Goal: Transaction & Acquisition: Purchase product/service

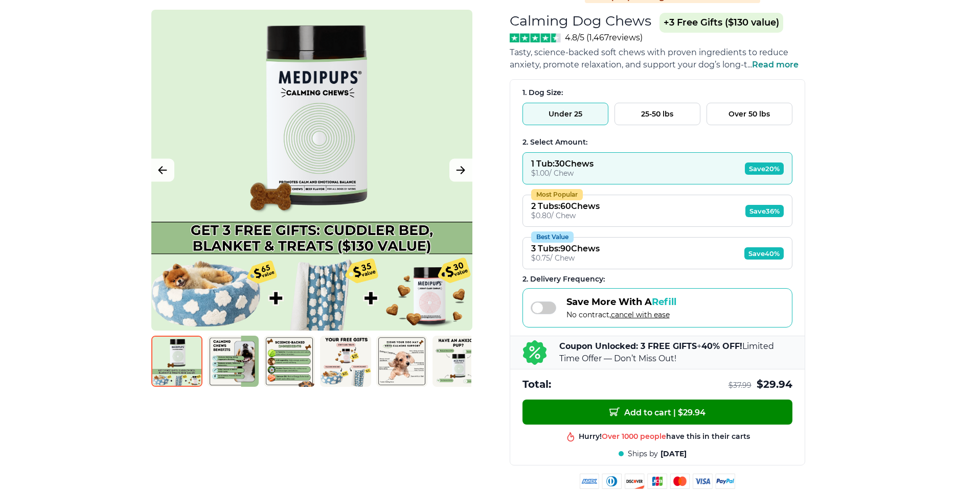
scroll to position [123, 0]
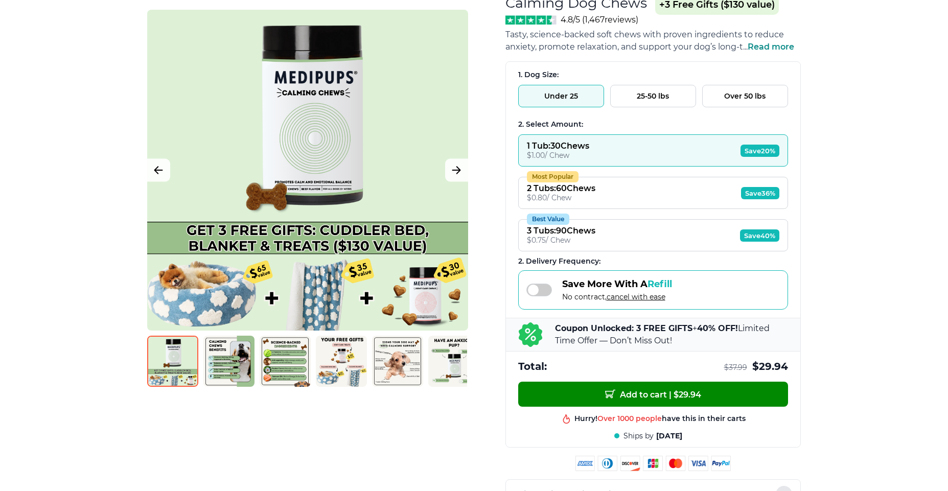
click at [328, 299] on div at bounding box center [307, 170] width 321 height 321
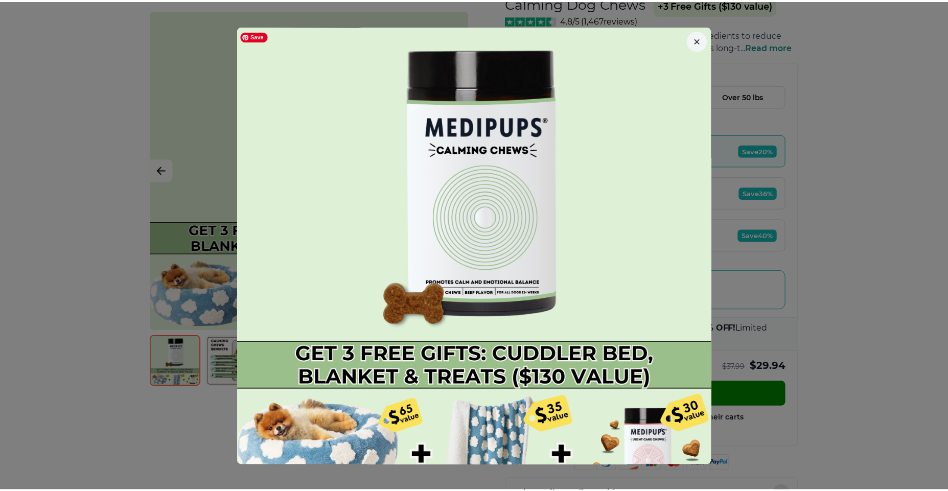
scroll to position [28, 0]
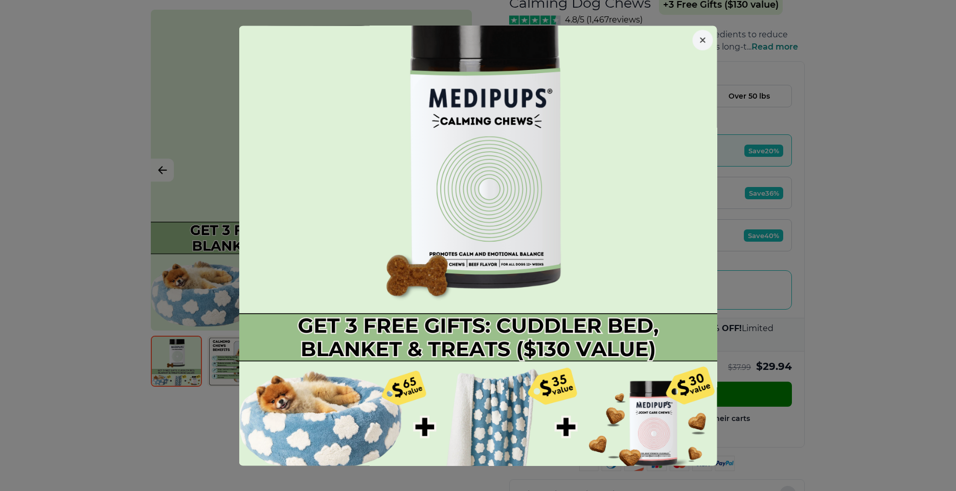
click at [700, 41] on icon "button" at bounding box center [702, 39] width 5 height 5
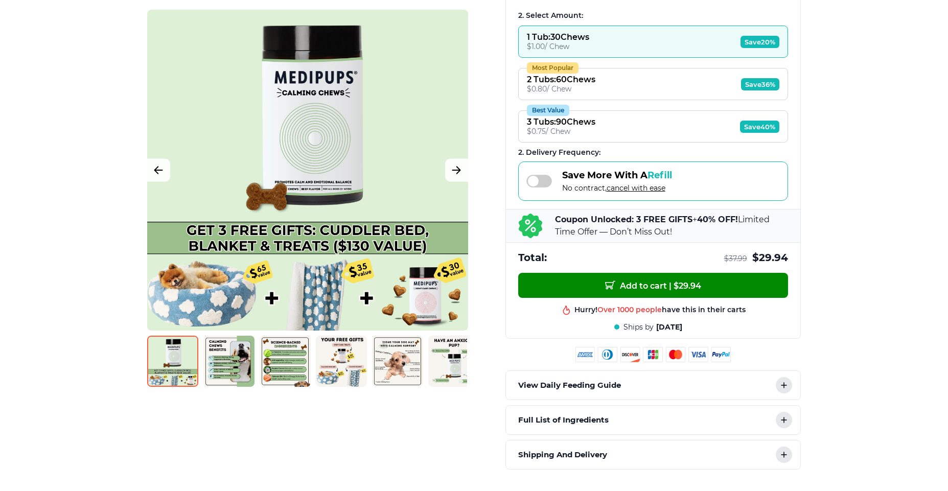
scroll to position [245, 0]
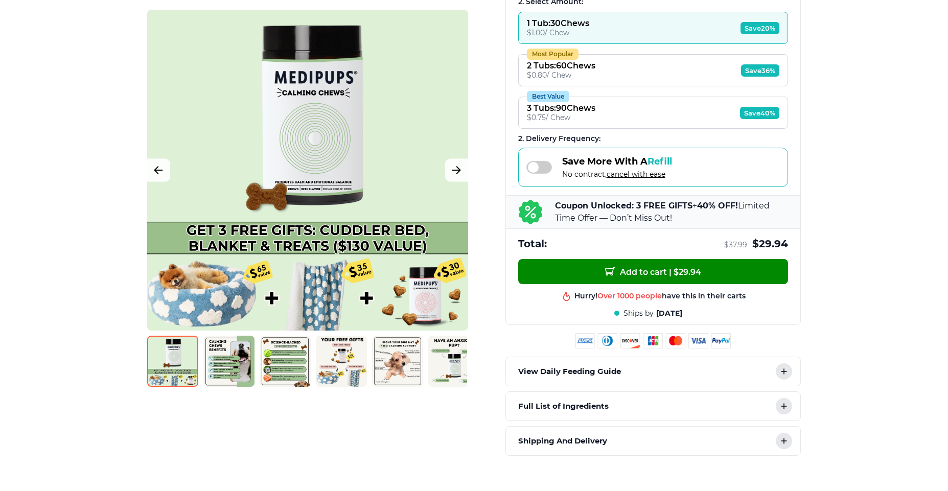
click at [403, 364] on img at bounding box center [397, 361] width 51 height 51
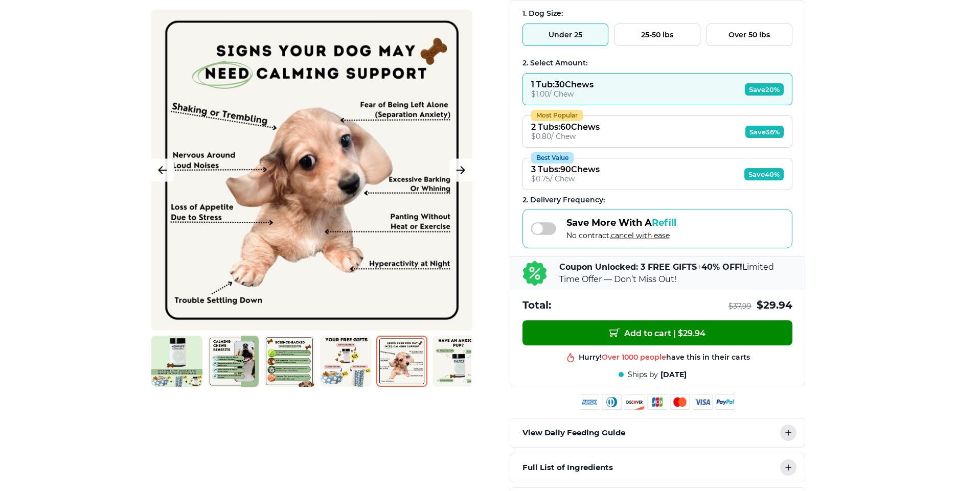
scroll to position [123, 0]
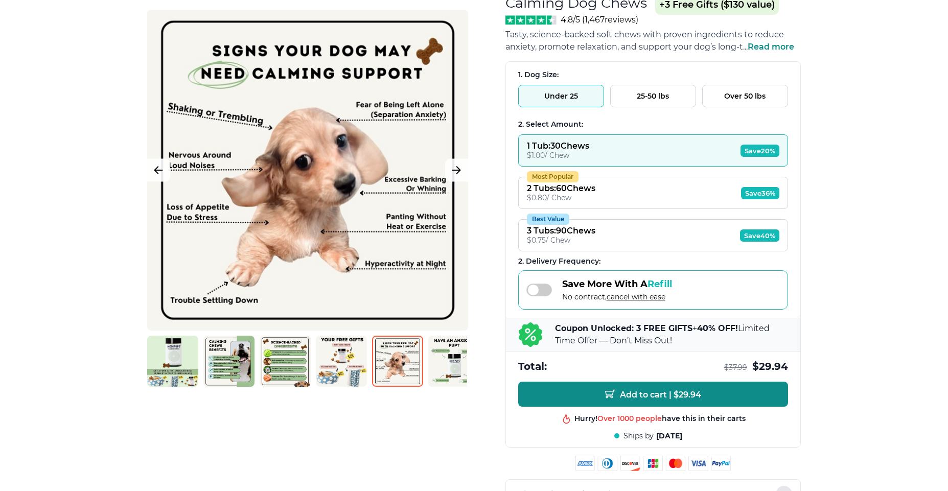
click at [636, 395] on span "Add to cart | $ 29.94" at bounding box center [653, 394] width 96 height 11
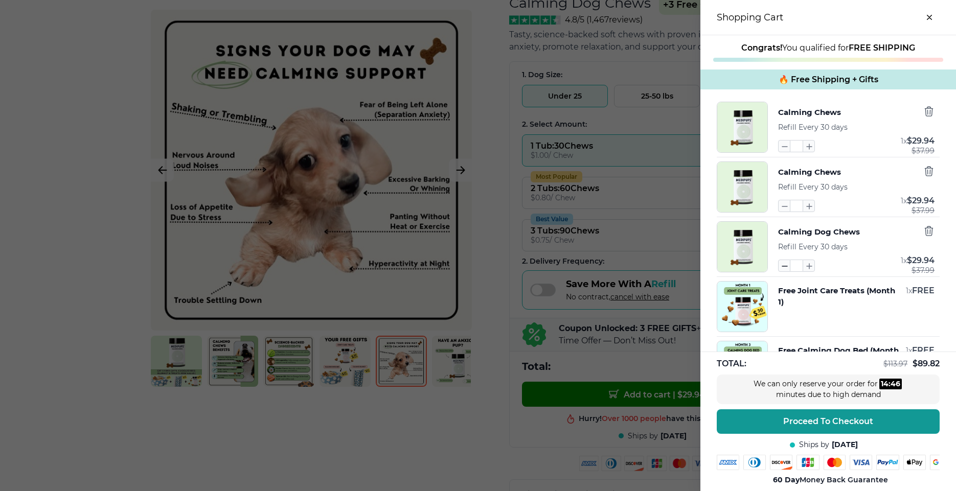
click at [779, 267] on icon "button" at bounding box center [784, 265] width 11 height 11
click at [779, 208] on icon "button" at bounding box center [784, 205] width 11 height 11
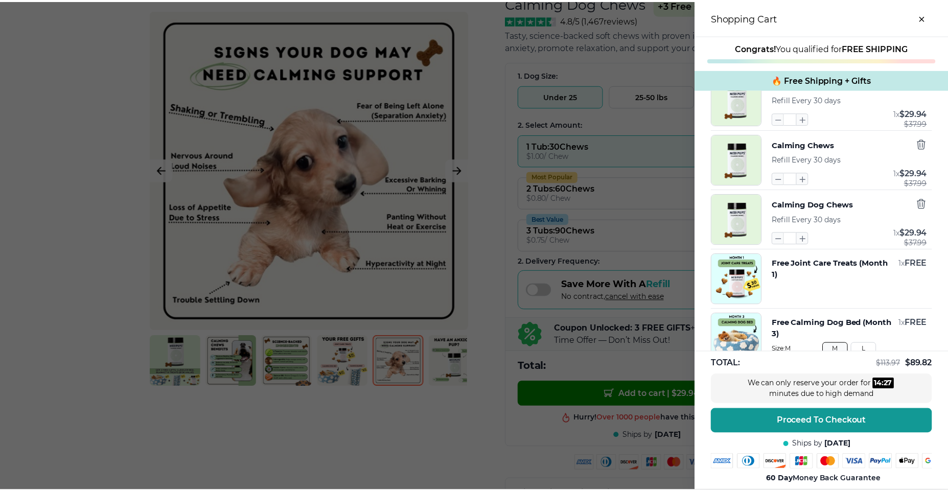
scroll to position [0, 0]
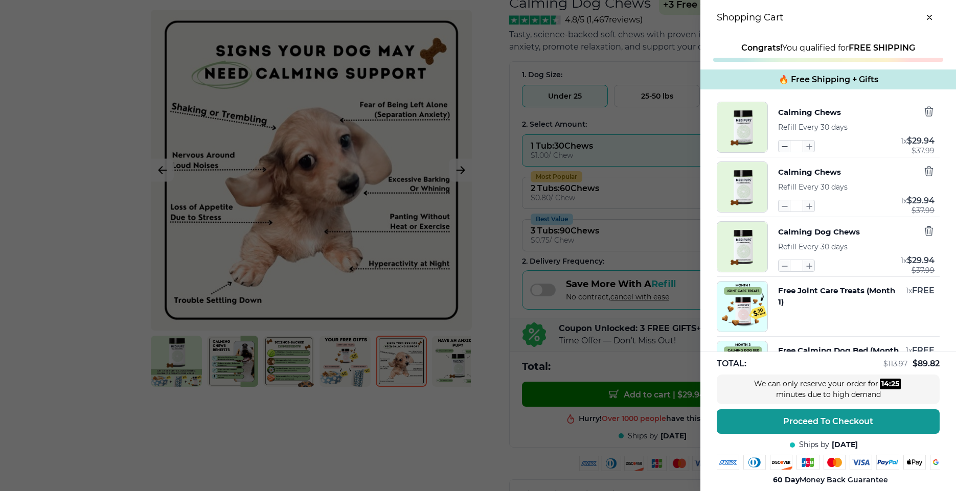
click at [779, 148] on icon "button" at bounding box center [784, 146] width 11 height 11
click at [927, 17] on icon "close-cart" at bounding box center [929, 17] width 4 height 4
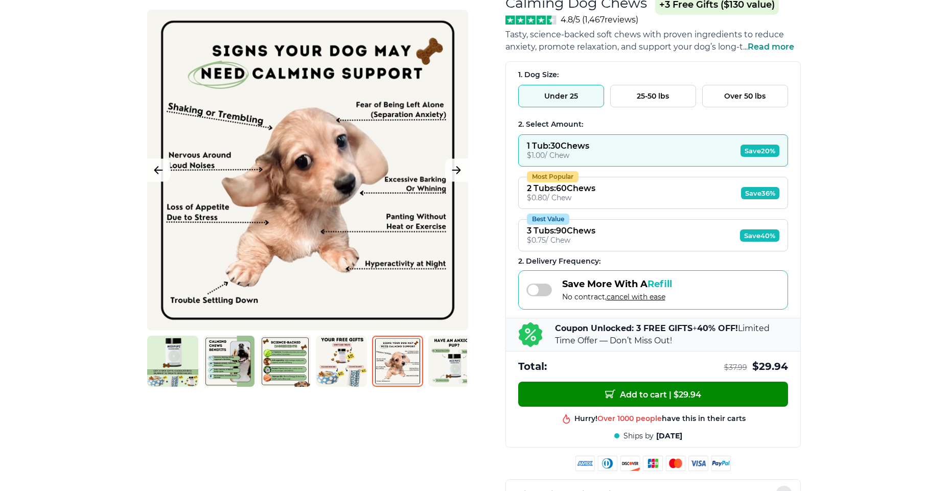
click at [643, 97] on button "25-50 lbs" at bounding box center [653, 96] width 86 height 22
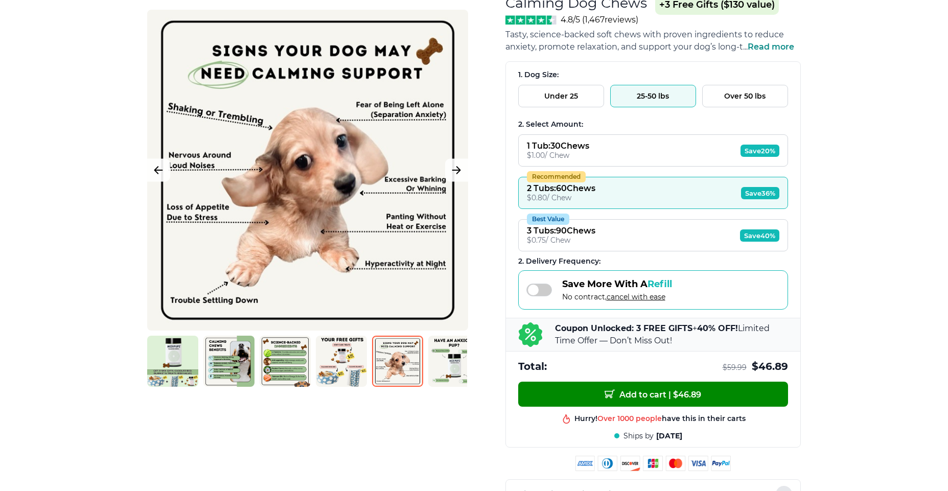
click at [631, 154] on button "1 Tub : 30 Chews $ 1.00 / Chew Save 20%" at bounding box center [653, 150] width 270 height 32
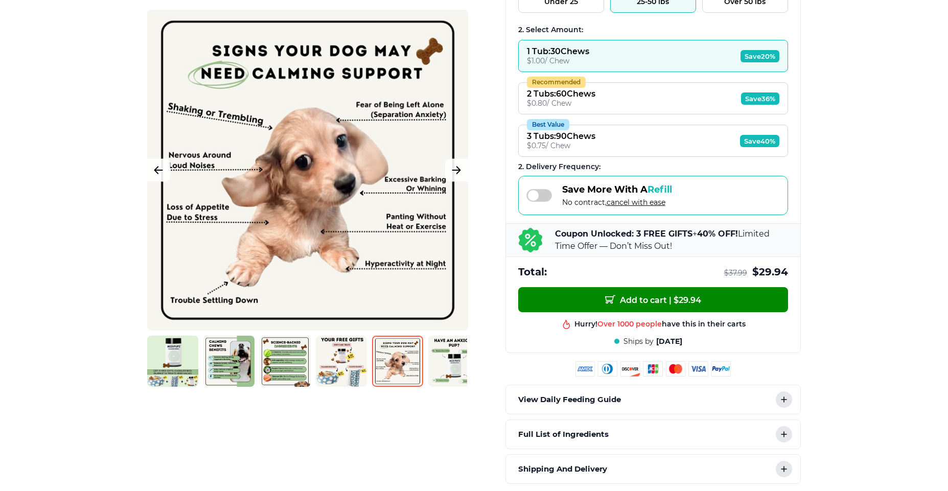
scroll to position [245, 0]
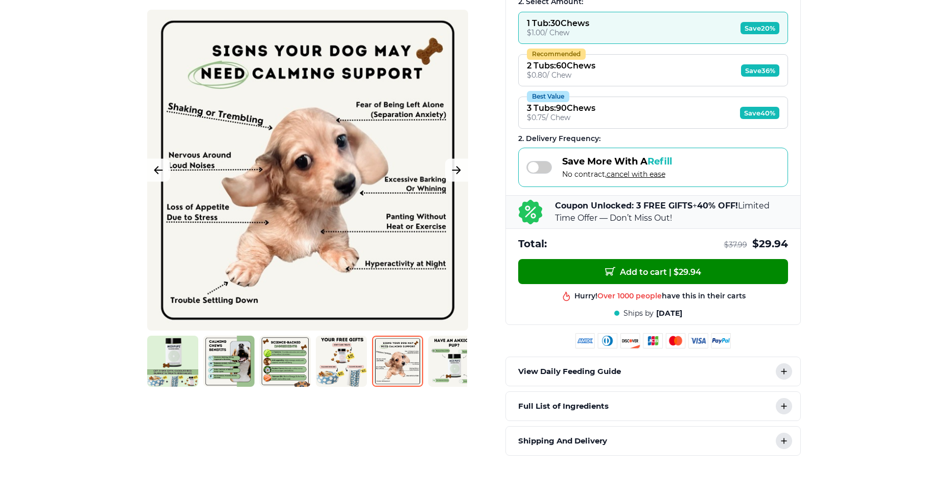
click at [782, 371] on icon at bounding box center [784, 371] width 5 height 5
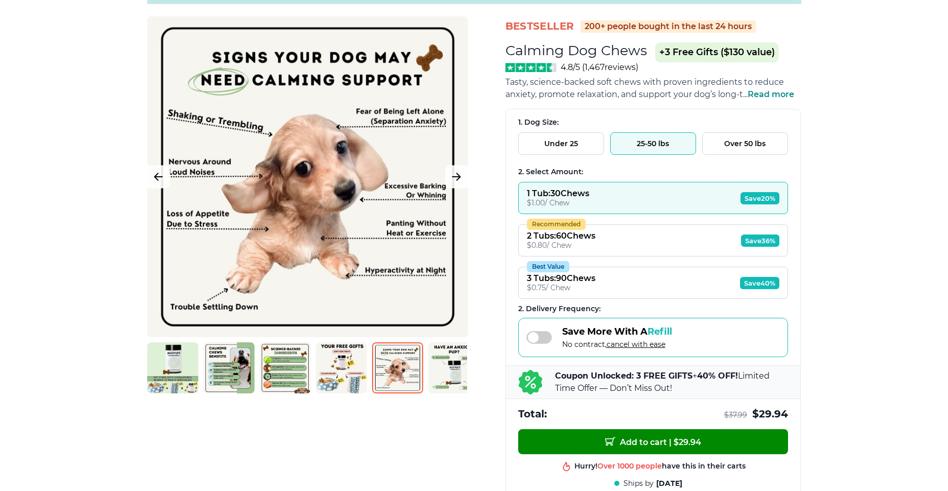
scroll to position [61, 0]
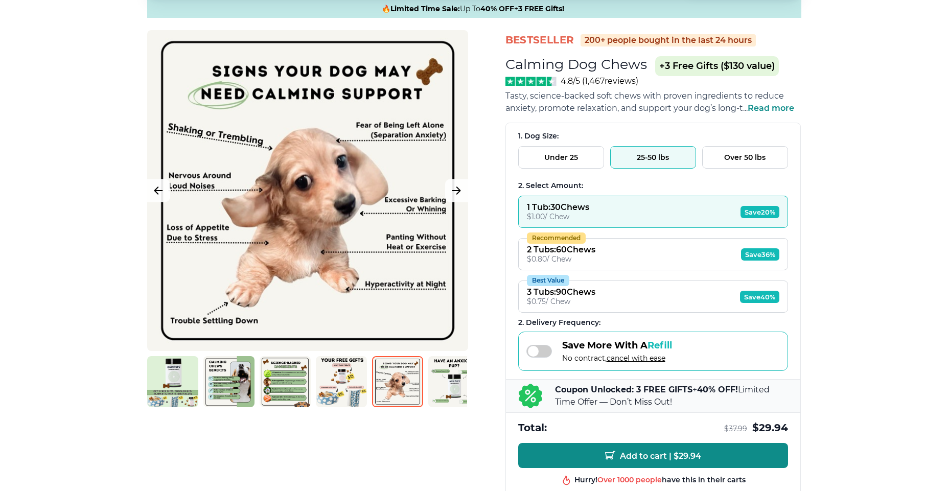
click at [650, 458] on span "Add to cart | $ 29.94" at bounding box center [653, 455] width 96 height 11
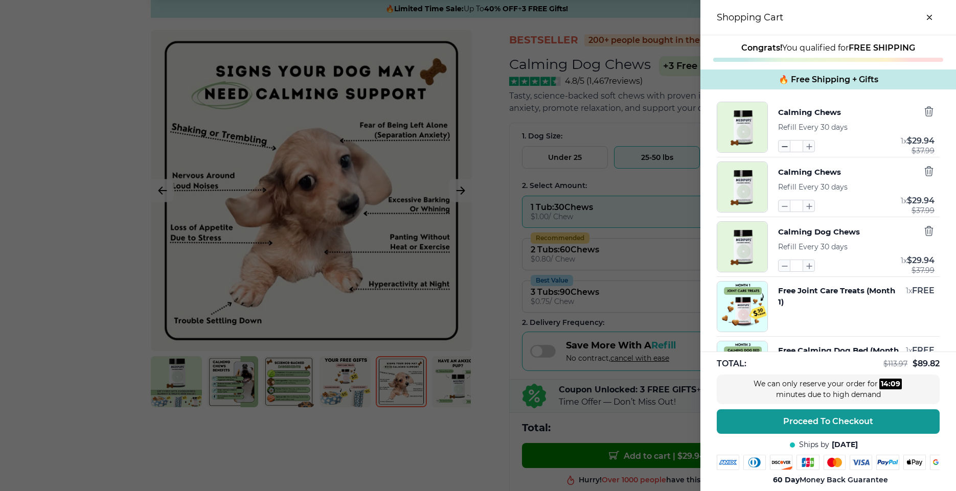
click at [779, 149] on icon "button" at bounding box center [784, 146] width 11 height 11
click at [923, 112] on icon "button" at bounding box center [928, 111] width 11 height 11
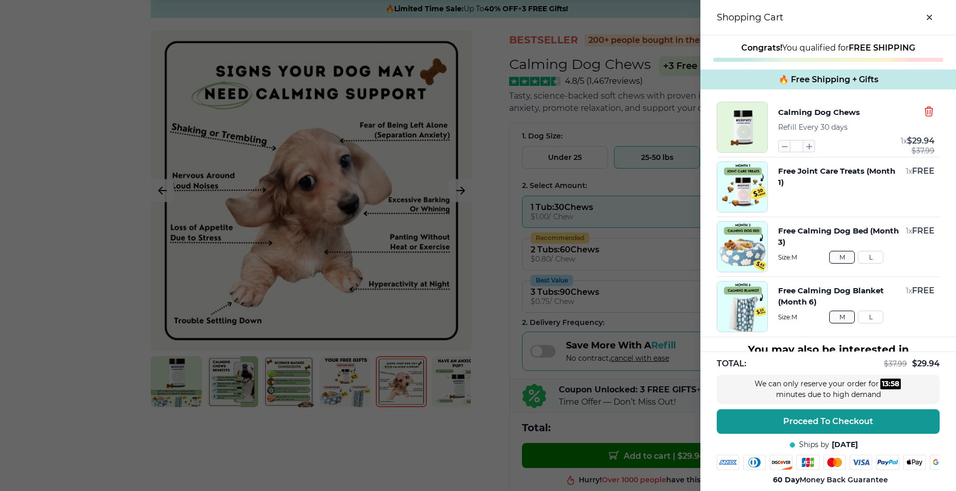
click at [923, 112] on icon "button" at bounding box center [928, 111] width 11 height 11
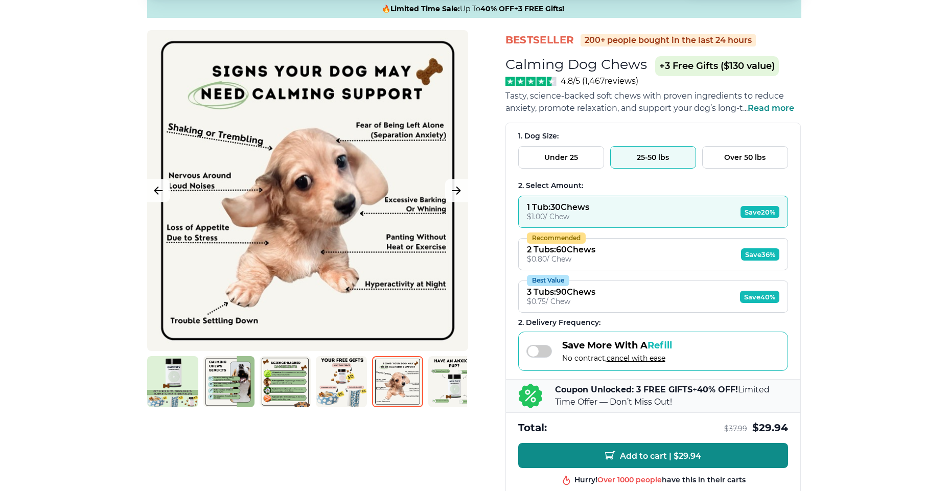
click at [647, 456] on span "Add to cart | $ 29.94" at bounding box center [653, 455] width 96 height 11
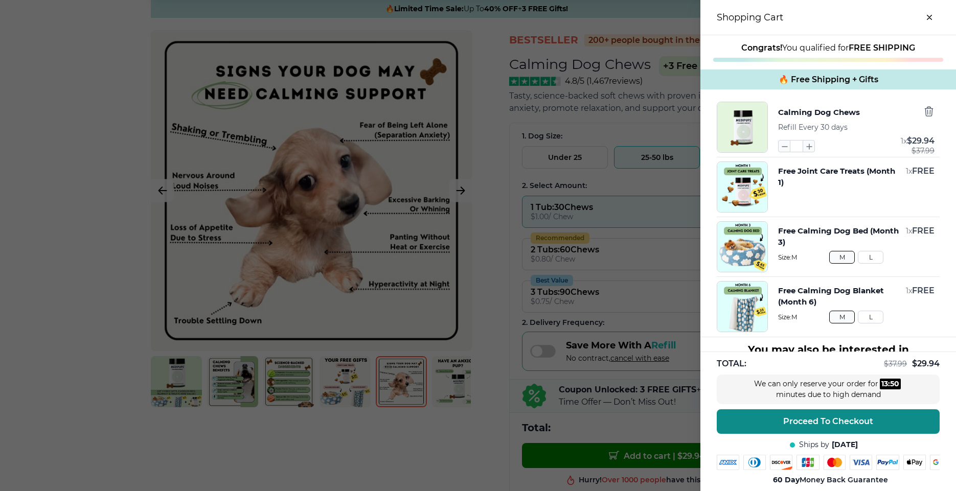
click at [821, 417] on span "Proceed To Checkout" at bounding box center [828, 422] width 90 height 10
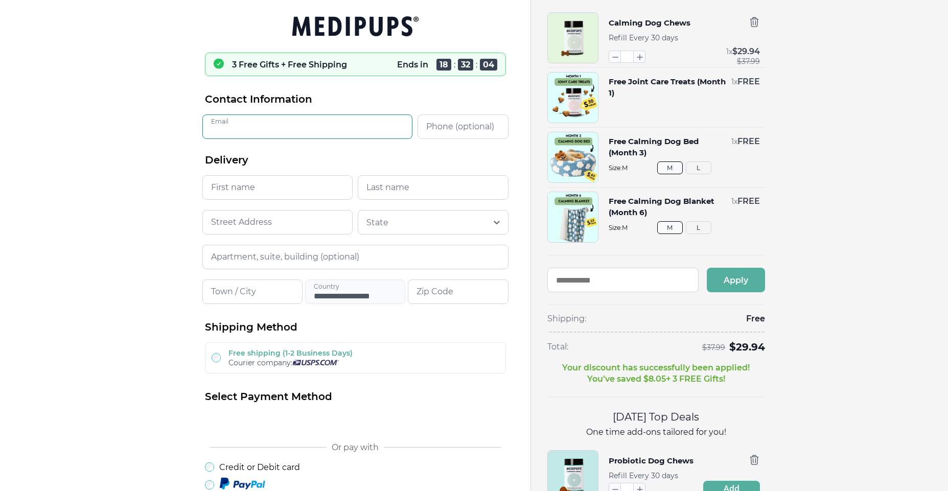
click at [221, 125] on input "Email" at bounding box center [307, 127] width 210 height 25
type input "**********"
type input "********"
type input "******"
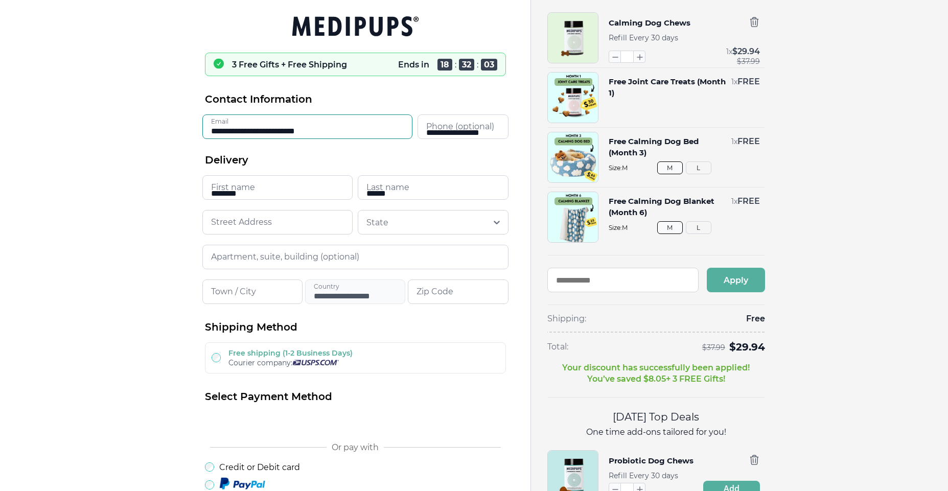
type input "**********"
type input "********"
type input "*****"
